Goal: Information Seeking & Learning: Learn about a topic

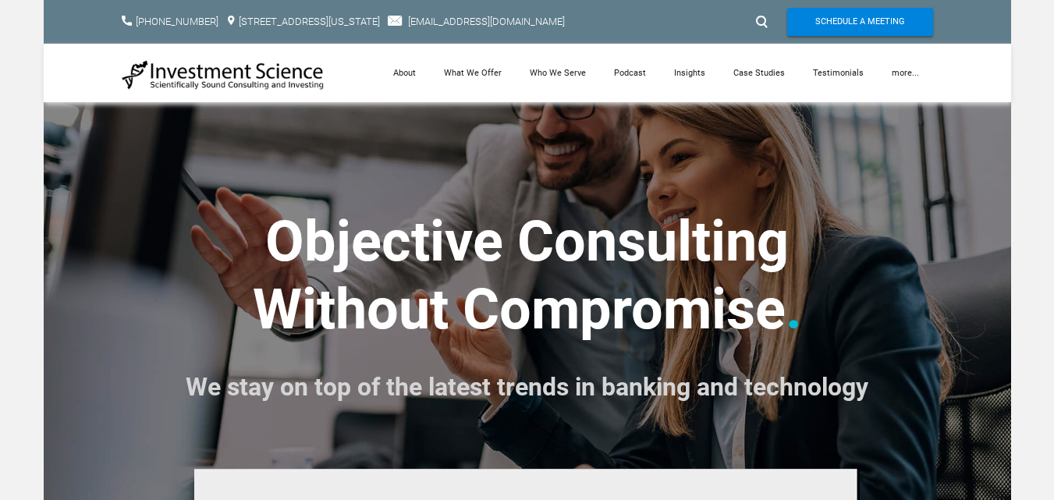
click at [905, 220] on h2 "​Objective Consulting ​Without Compromise . We stay on top of the latest trends…" at bounding box center [527, 276] width 811 height 270
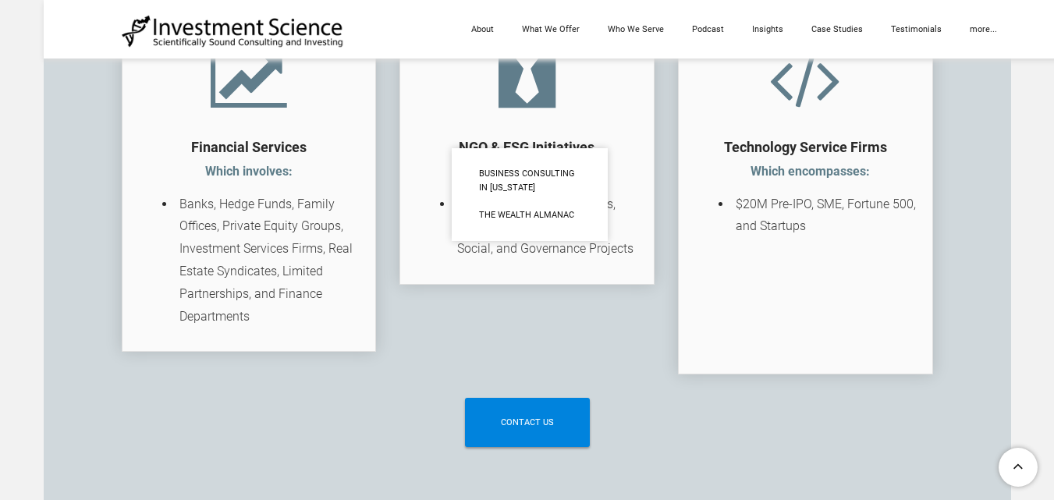
scroll to position [2574, 0]
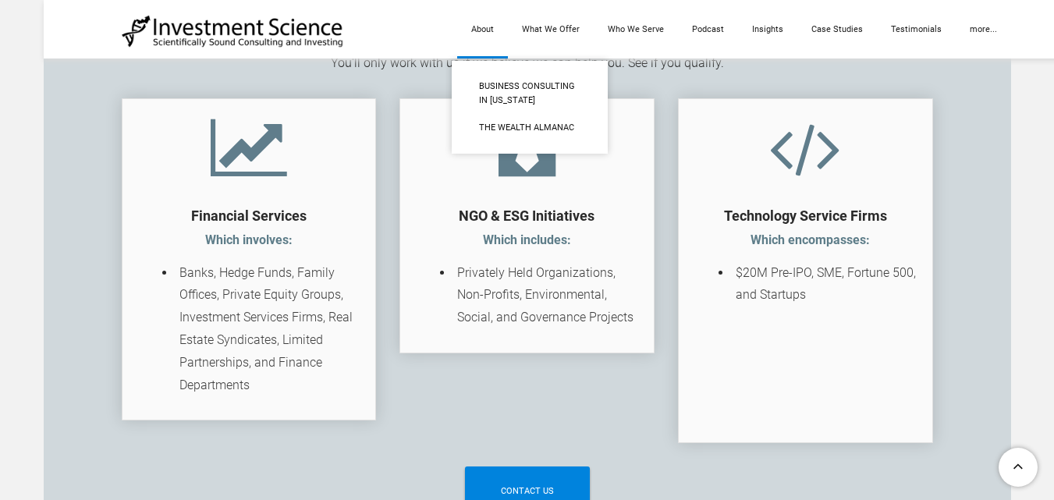
click at [487, 27] on link "About" at bounding box center [482, 29] width 51 height 58
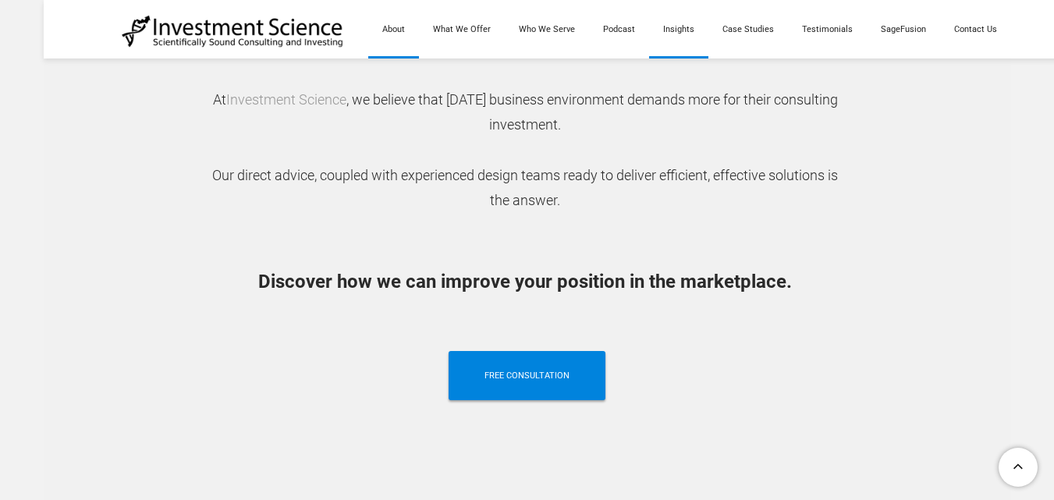
scroll to position [1404, 0]
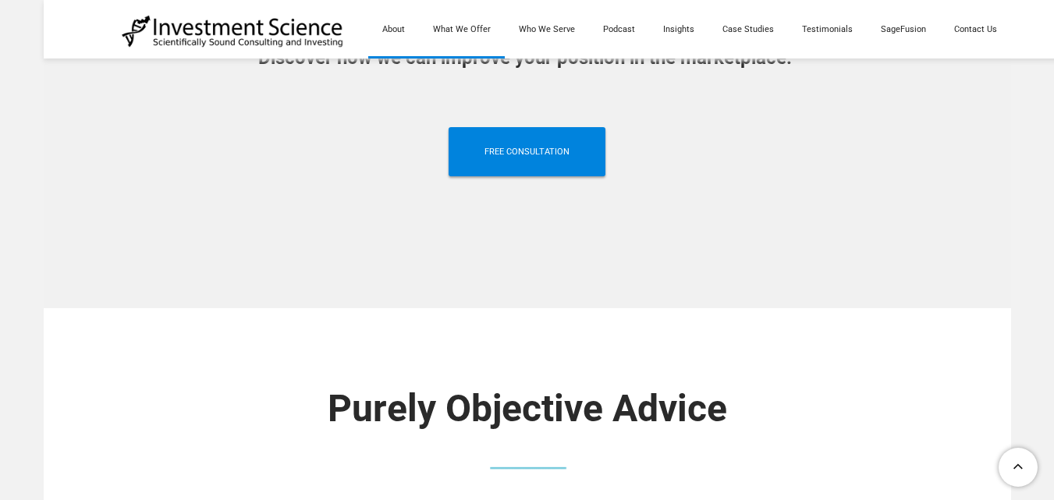
click at [471, 30] on link "What We Offer" at bounding box center [462, 29] width 86 height 58
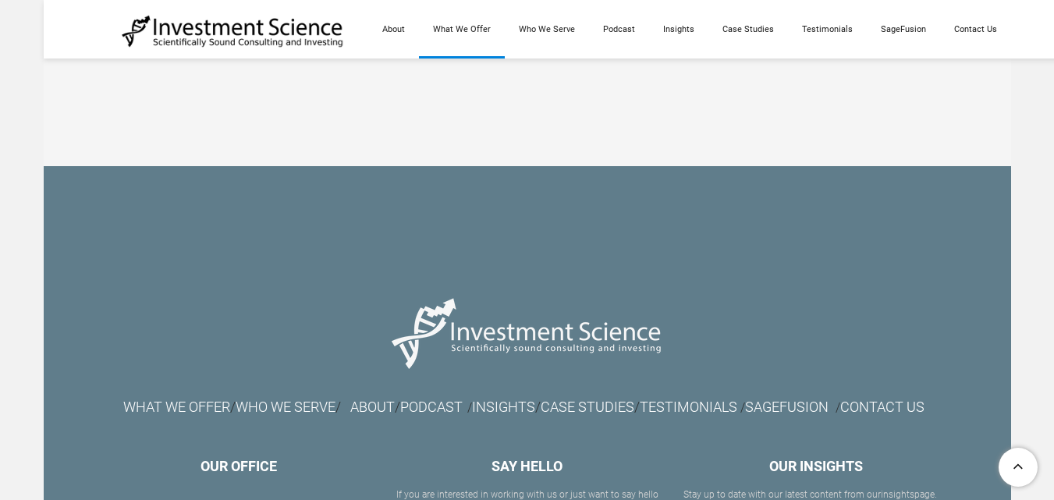
scroll to position [2766, 0]
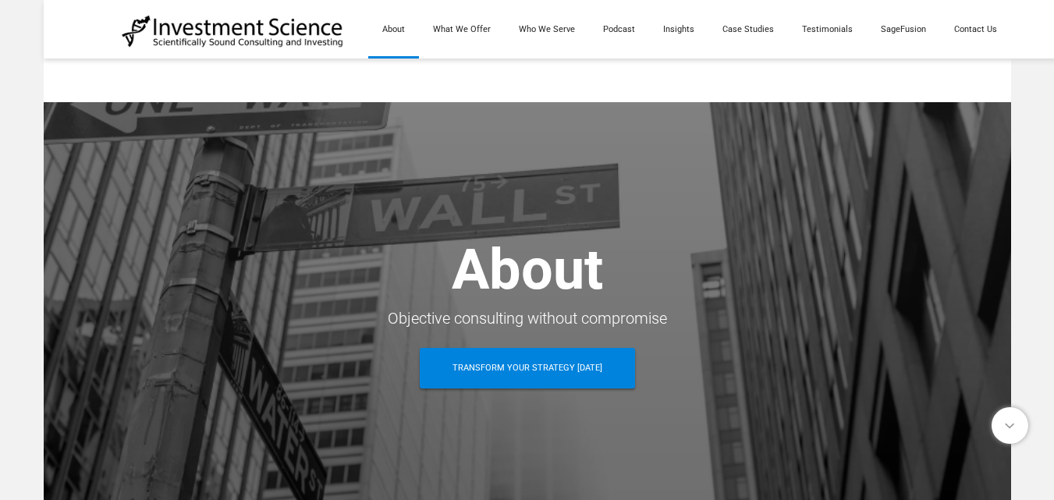
scroll to position [1404, 0]
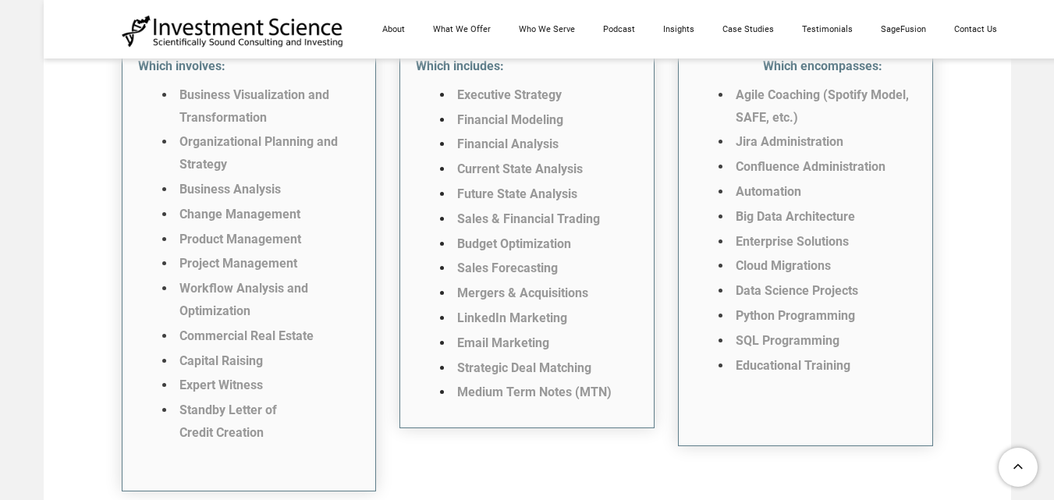
scroll to position [3509, 0]
copy link "Business Visualization and Transformation"
drag, startPoint x: 174, startPoint y: 102, endPoint x: 278, endPoint y: 137, distance: 110.2
click at [278, 137] on ul "Business Visualization and Transformation Organizational Planning and Strategy …" at bounding box center [249, 272] width 222 height 385
